Goal: Task Accomplishment & Management: Manage account settings

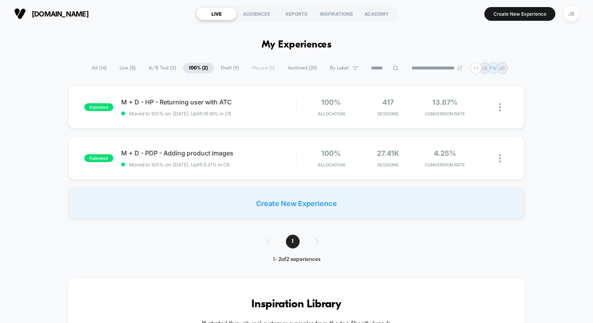
click at [97, 69] on span "All ( 14 )" at bounding box center [99, 68] width 27 height 11
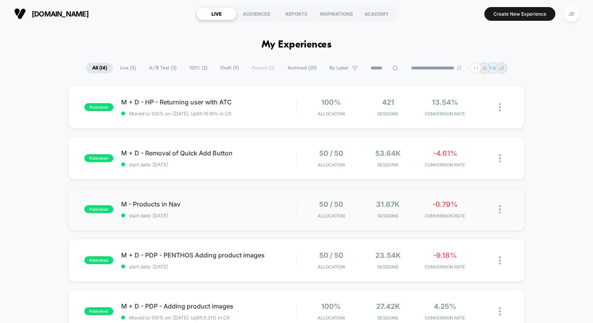
scroll to position [52, 0]
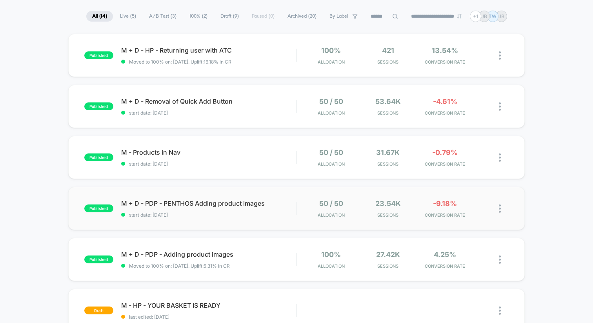
click at [499, 209] on img at bounding box center [500, 208] width 2 height 8
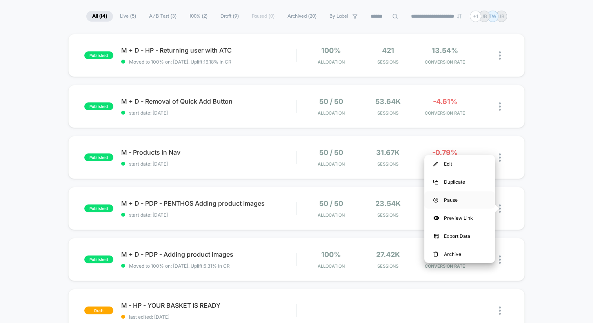
click at [457, 200] on div "Pause" at bounding box center [459, 200] width 71 height 18
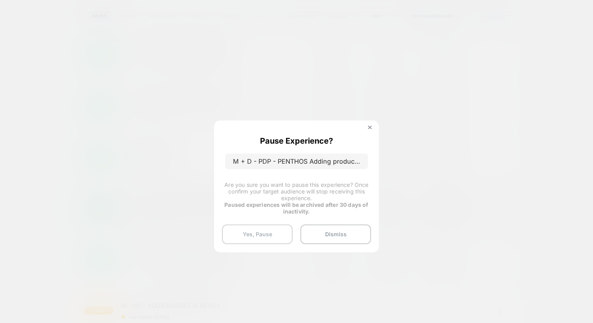
click at [263, 231] on button "Yes, Pause" at bounding box center [257, 234] width 71 height 20
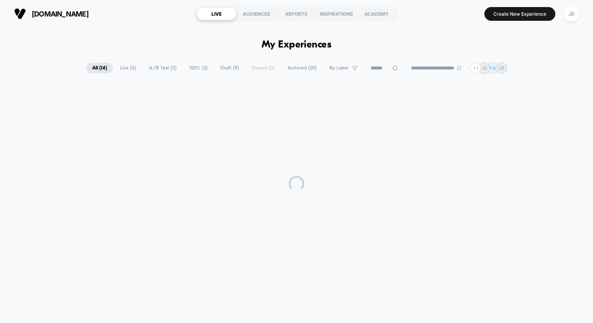
scroll to position [0, 0]
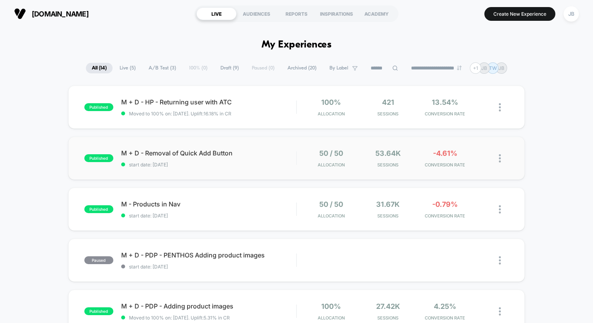
click at [305, 160] on div "50 / 50 Allocation" at bounding box center [331, 158] width 53 height 18
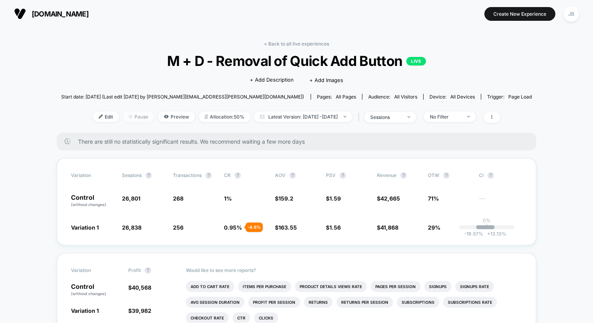
click at [123, 119] on span "Pause" at bounding box center [138, 116] width 31 height 11
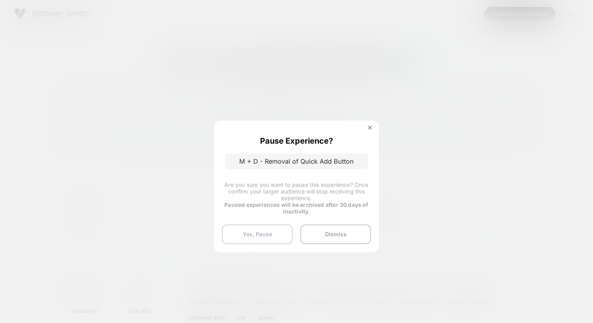
click at [277, 232] on button "Yes, Pause" at bounding box center [257, 234] width 71 height 20
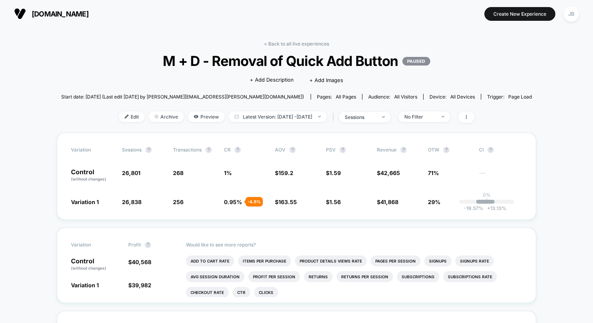
click at [291, 46] on div "< Back to all live experiences M + D - Removal of Quick Add Button PAUSED Click…" at bounding box center [296, 87] width 471 height 92
click at [283, 44] on link "< Back to all live experiences" at bounding box center [296, 44] width 65 height 6
